Goal: Obtain resource: Download file/media

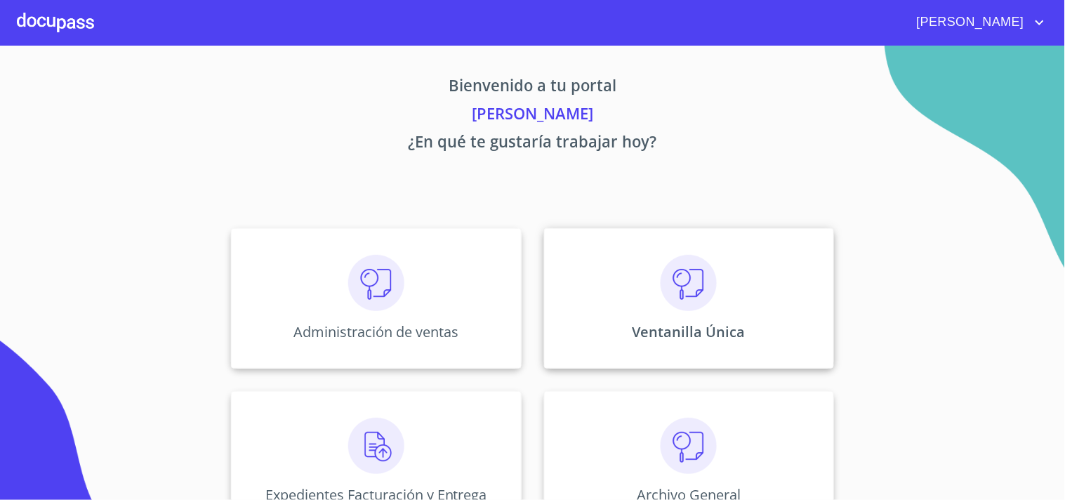
click at [624, 276] on div "Ventanilla Única" at bounding box center [689, 298] width 290 height 140
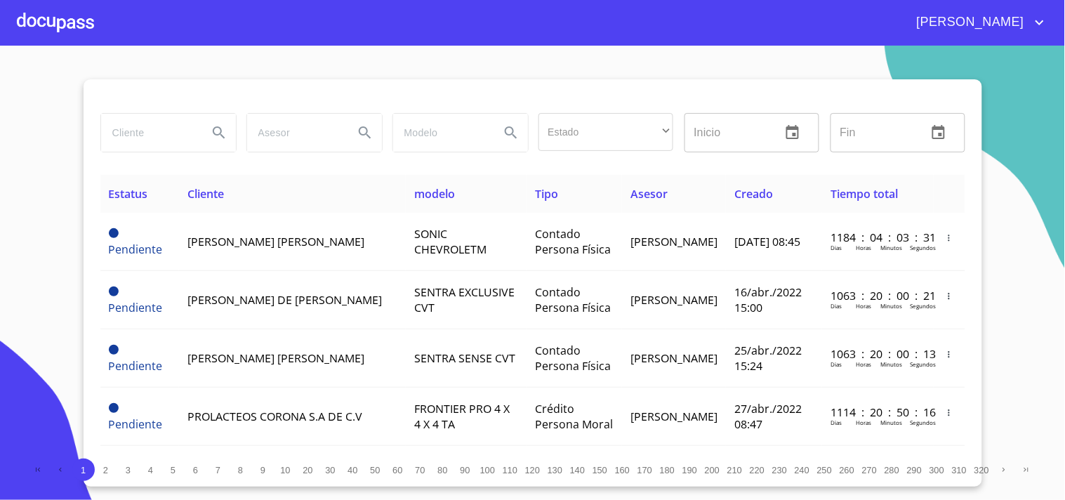
click at [157, 124] on input "search" at bounding box center [149, 133] width 96 height 38
type input "[PERSON_NAME]"
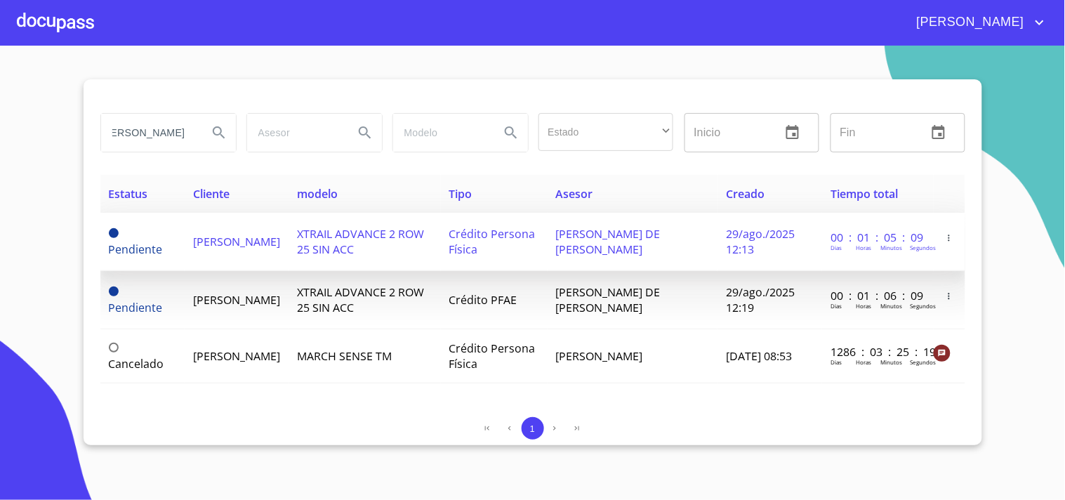
scroll to position [0, 0]
click at [610, 254] on span "[PERSON_NAME] DE [PERSON_NAME]" at bounding box center [608, 241] width 105 height 31
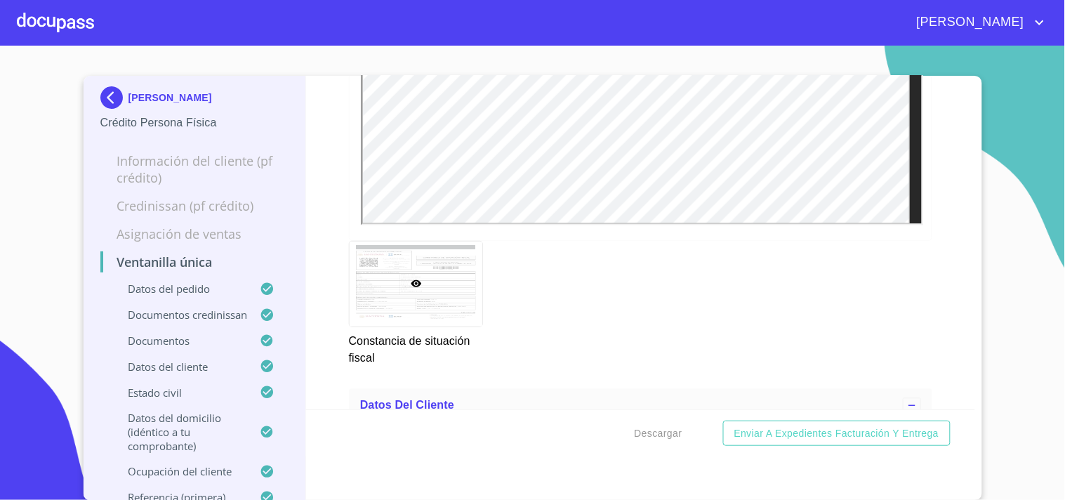
scroll to position [4681, 0]
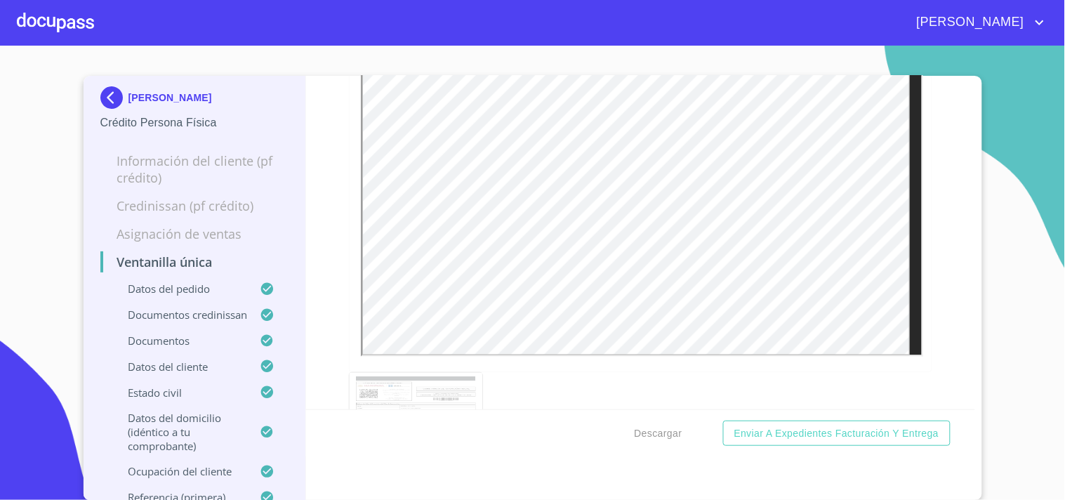
click at [628, 499] on div "Ventanilla única Datos del pedido Marca   * Nissan ​ Año 2025 ​ Color   * GRIS …" at bounding box center [640, 288] width 669 height 425
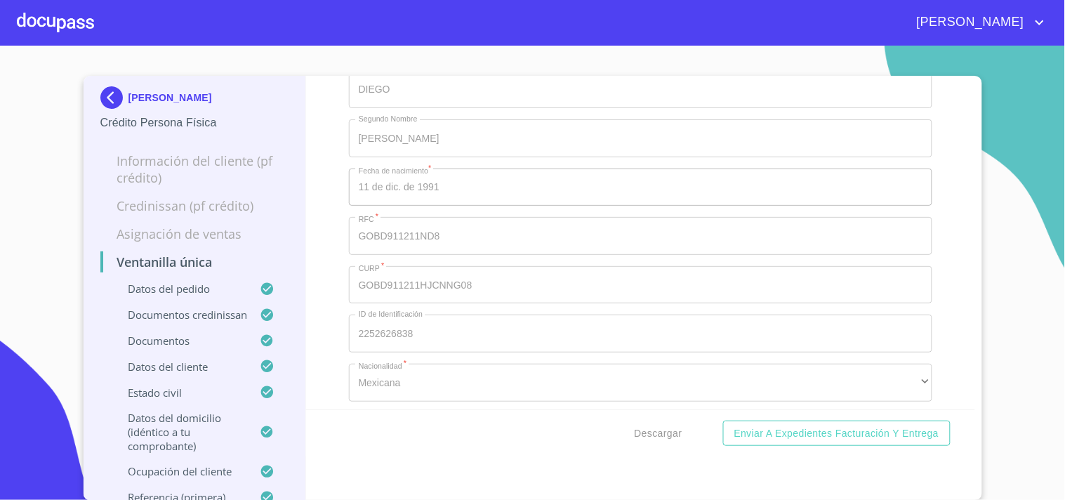
scroll to position [5305, 0]
click at [657, 436] on span "Descargar" at bounding box center [659, 434] width 48 height 18
